Goal: Find specific page/section

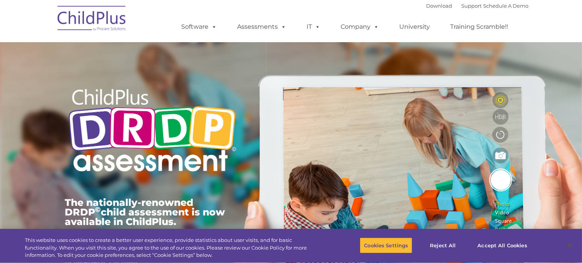
type input ""
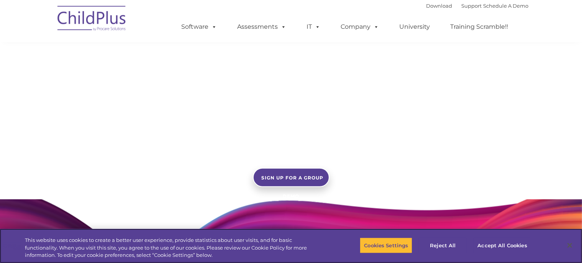
scroll to position [751, 0]
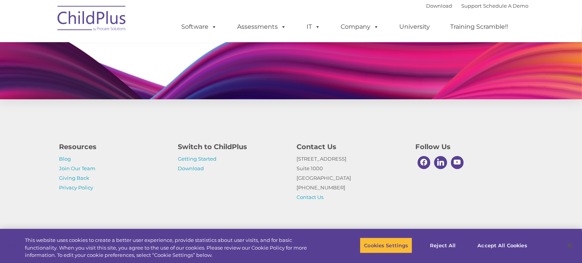
click at [208, 37] on ul "Software ChildPlus: The original and most widely-used Head Start data managemen…" at bounding box center [347, 26] width 362 height 31
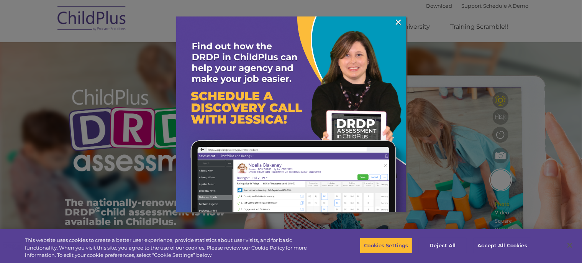
click at [210, 29] on img at bounding box center [291, 131] width 230 height 230
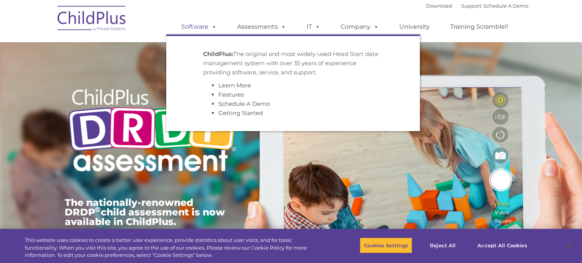
click at [216, 26] on span at bounding box center [213, 26] width 8 height 7
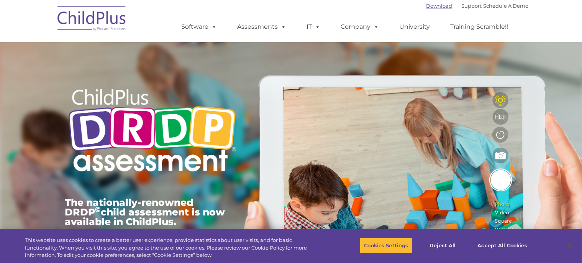
click at [435, 3] on link "Download" at bounding box center [439, 6] width 26 height 6
